Goal: Find specific page/section: Find specific page/section

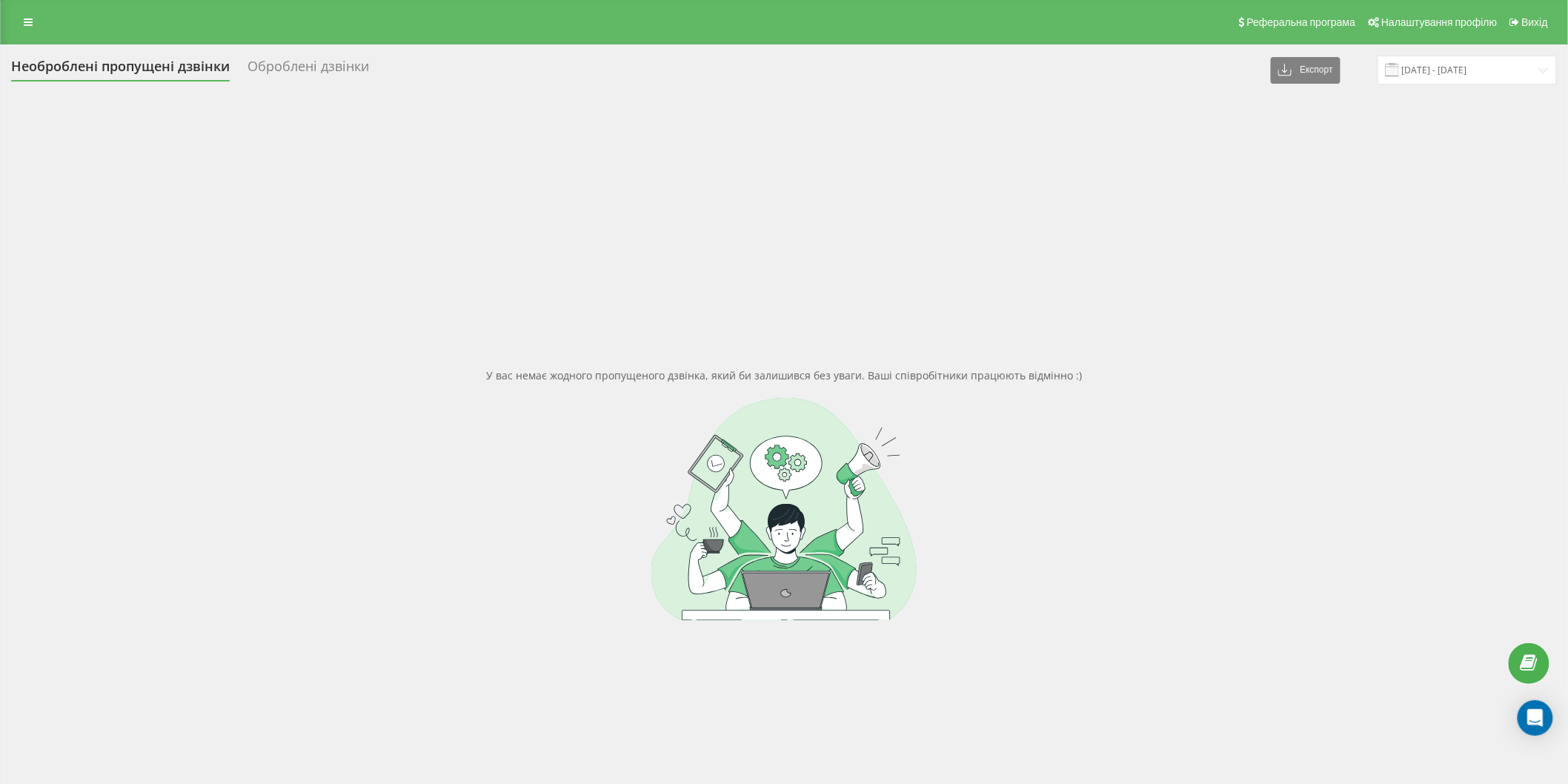
click at [31, 23] on icon at bounding box center [29, 21] width 9 height 10
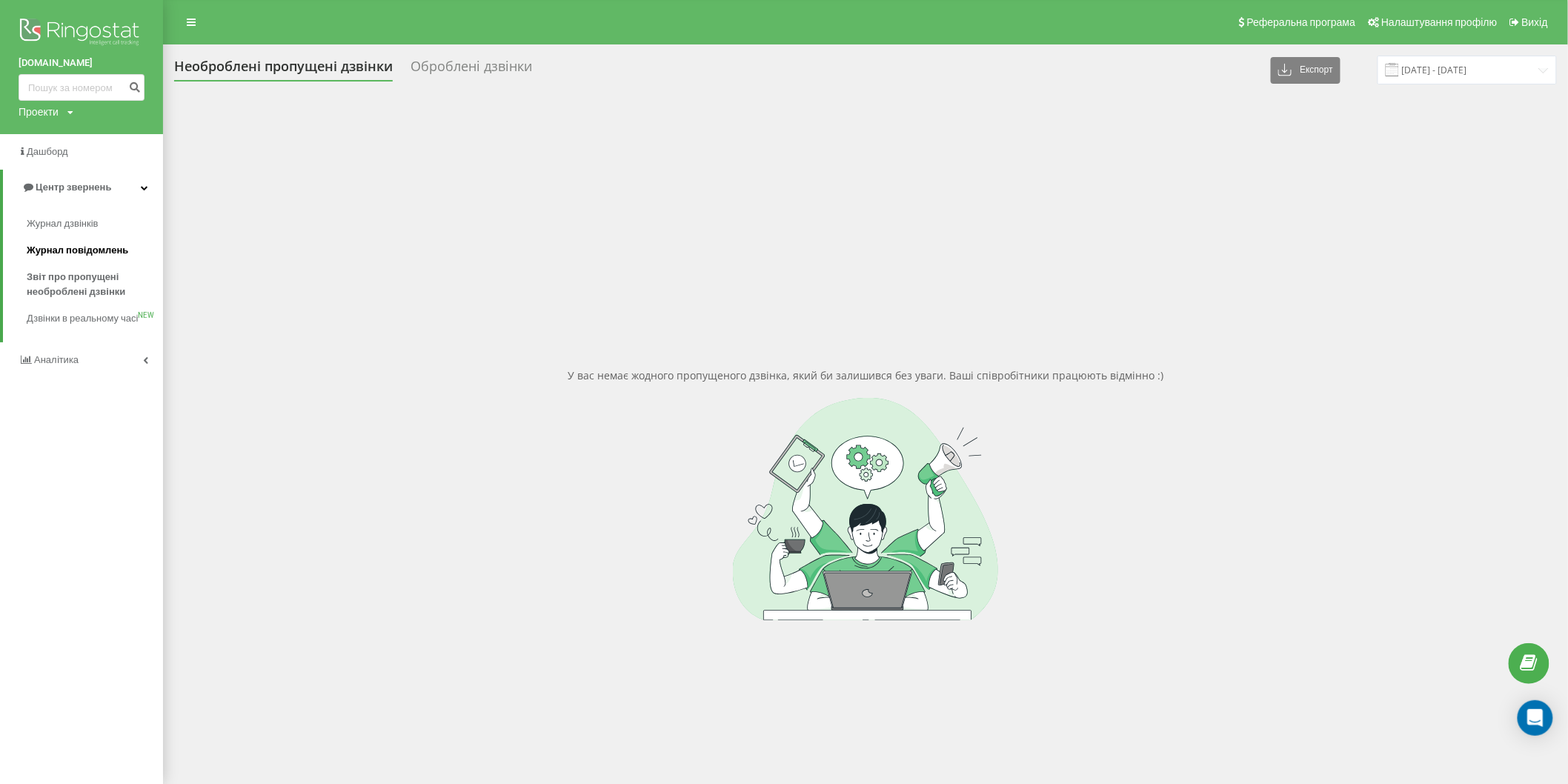
click at [83, 254] on span "Журнал повідомлень" at bounding box center [77, 251] width 101 height 15
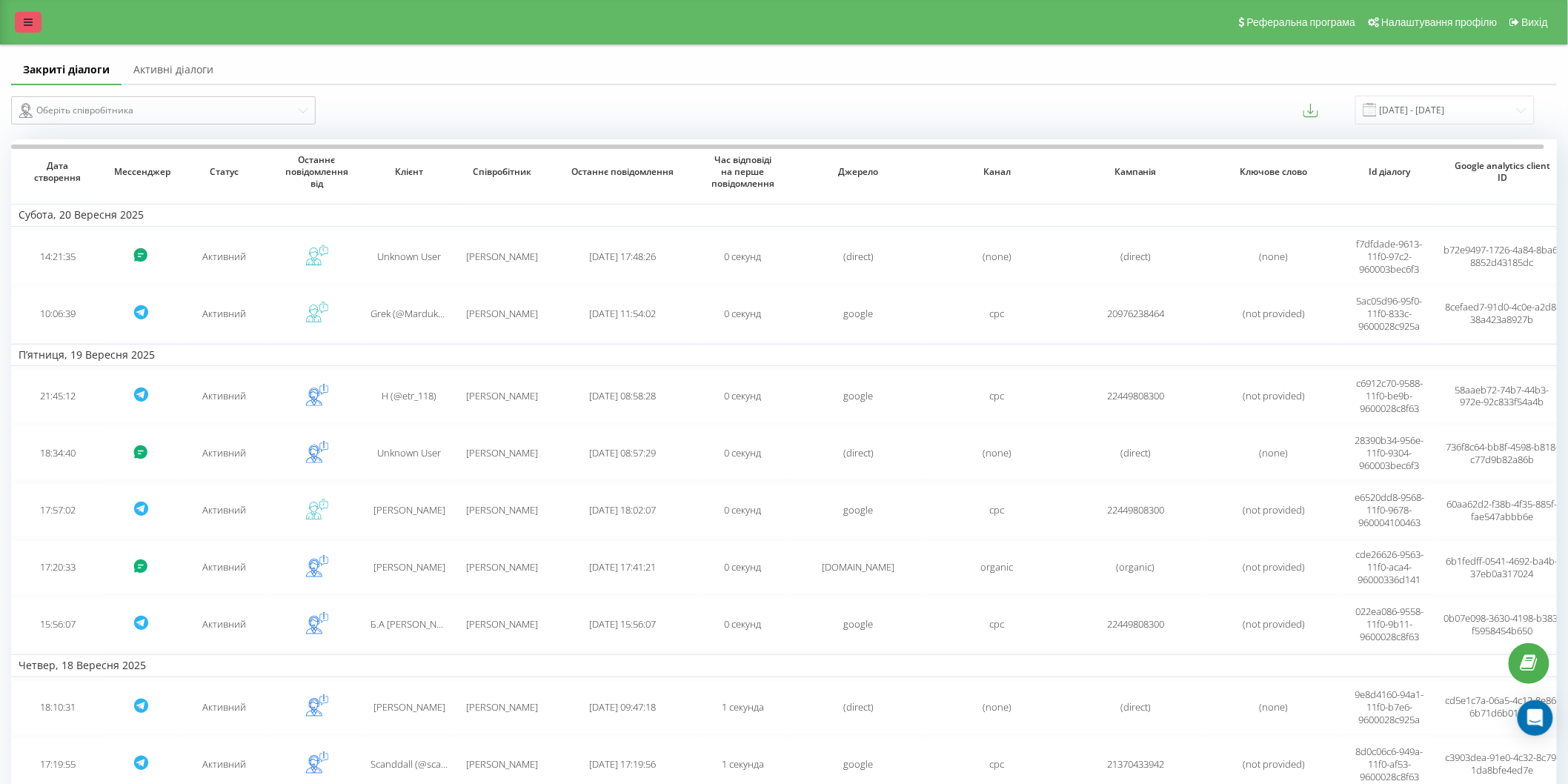
click at [20, 15] on link at bounding box center [28, 22] width 27 height 20
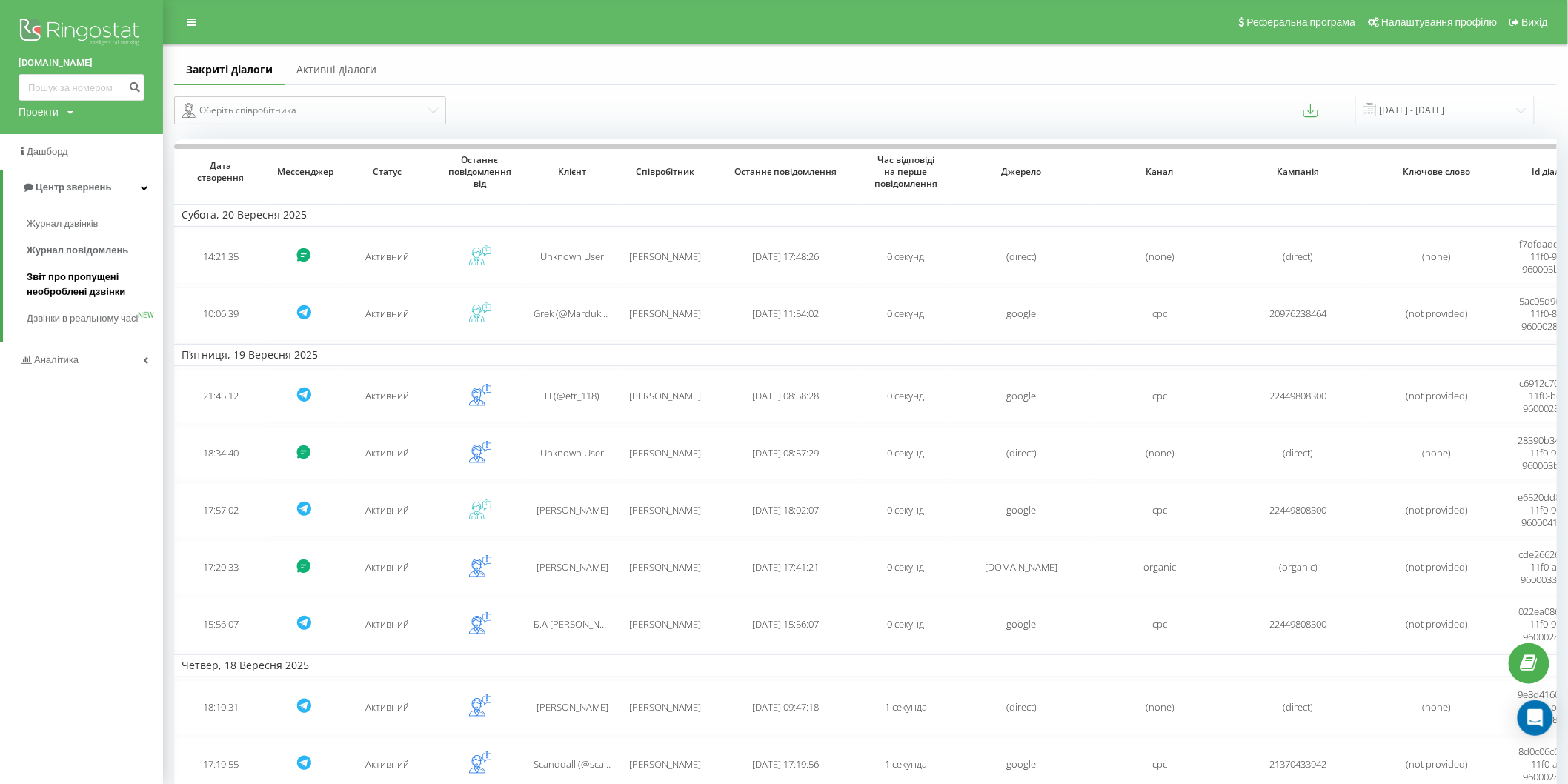
click at [94, 288] on span "Звіт про пропущені необроблені дзвінки" at bounding box center [91, 284] width 129 height 30
